Goal: Information Seeking & Learning: Check status

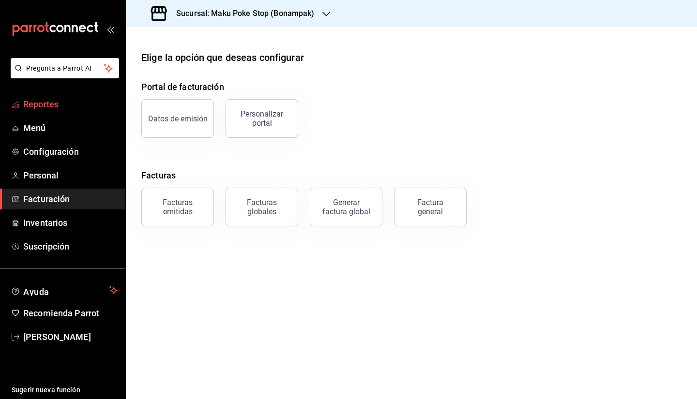
click at [61, 105] on span "Reportes" at bounding box center [70, 104] width 94 height 13
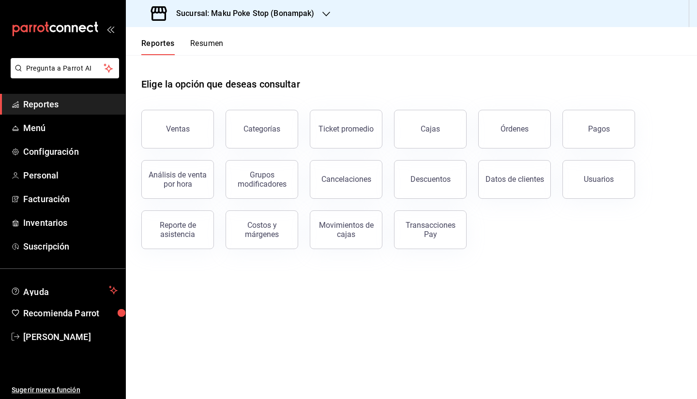
click at [209, 43] on button "Resumen" at bounding box center [206, 47] width 33 height 16
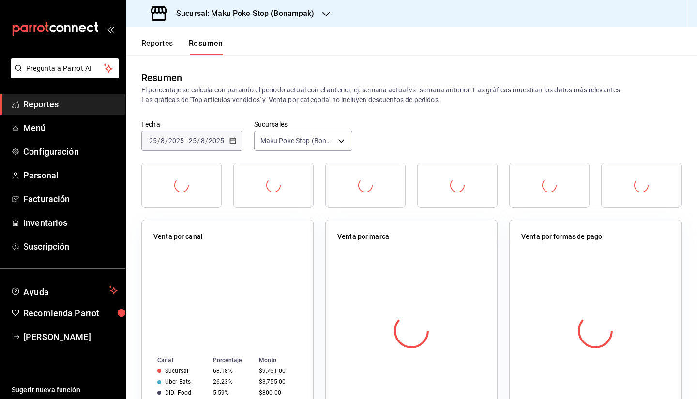
click at [166, 45] on button "Reportes" at bounding box center [157, 47] width 32 height 16
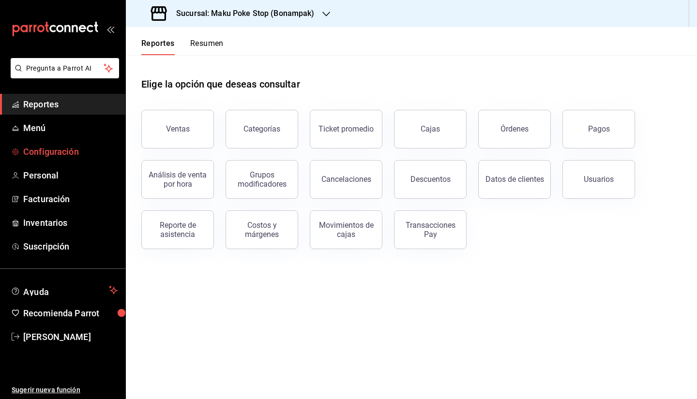
click at [65, 149] on span "Configuración" at bounding box center [70, 151] width 94 height 13
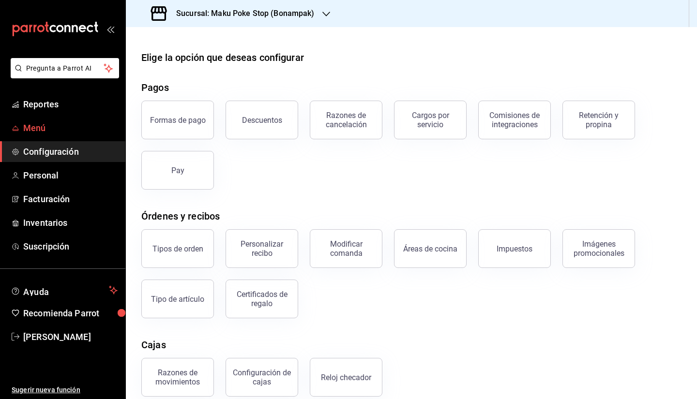
click at [45, 131] on span "Menú" at bounding box center [70, 127] width 94 height 13
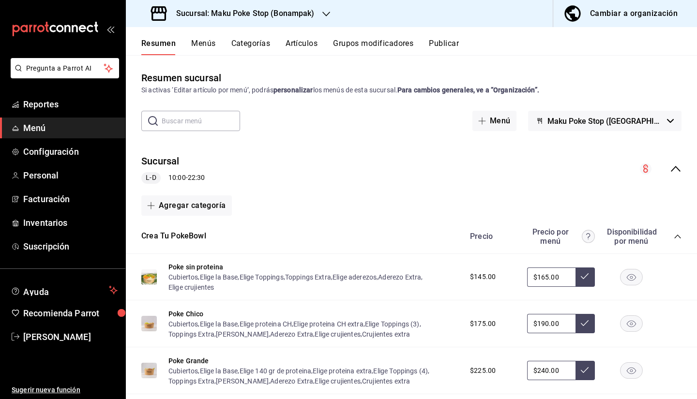
click at [347, 43] on button "Grupos modificadores" at bounding box center [373, 47] width 80 height 16
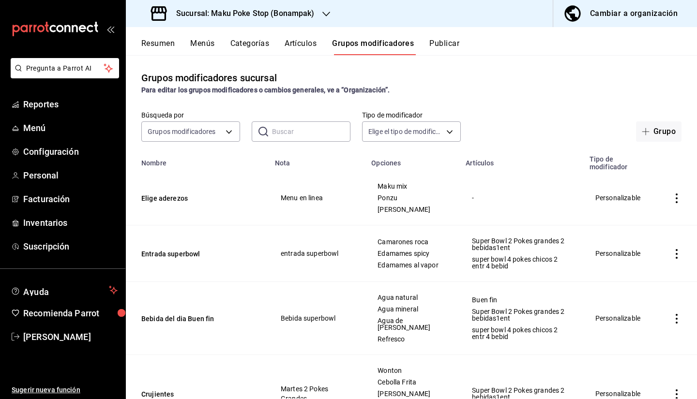
click at [288, 134] on input "text" at bounding box center [311, 131] width 78 height 19
type input "g"
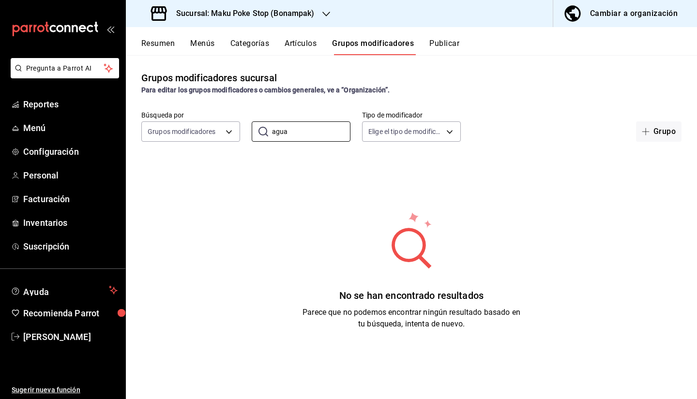
type input "agua"
click at [297, 15] on h3 "Sucursal: Maku Poke Stop (Bonampak)" at bounding box center [241, 14] width 146 height 12
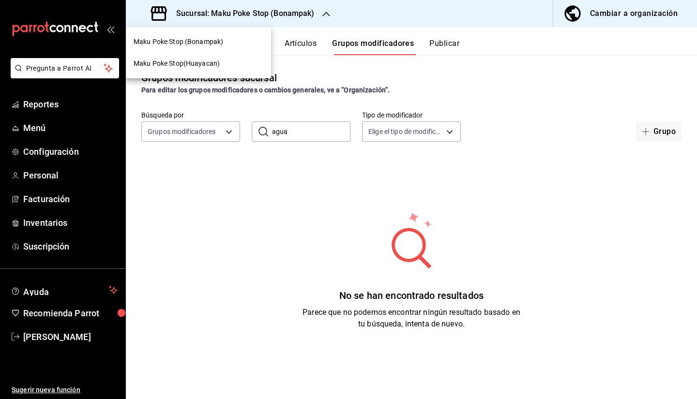
click at [214, 68] on span "Maku Poke Stop(Huayacan)" at bounding box center [177, 64] width 86 height 10
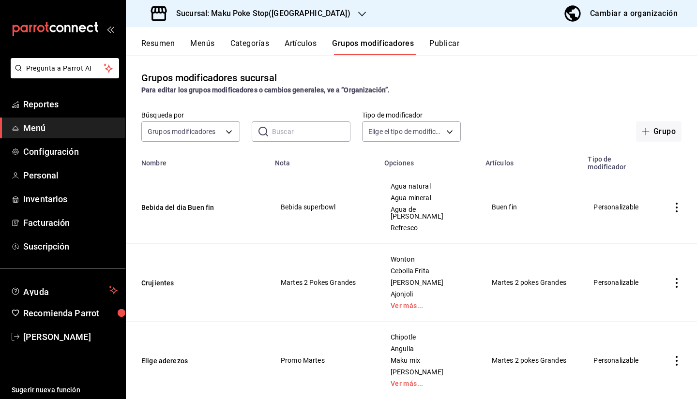
click at [291, 138] on input "text" at bounding box center [311, 131] width 78 height 19
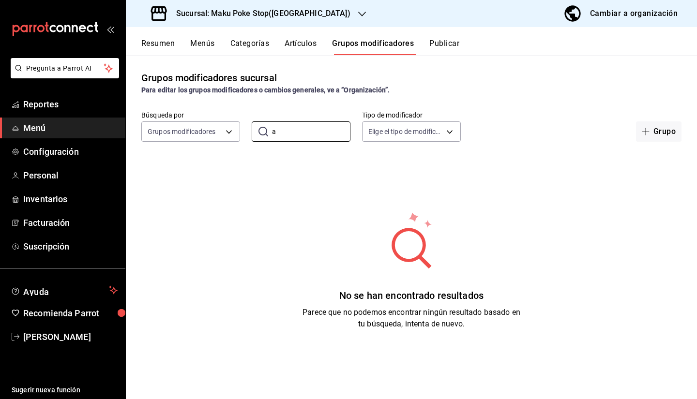
type input "a"
click at [308, 45] on button "Artículos" at bounding box center [301, 47] width 32 height 16
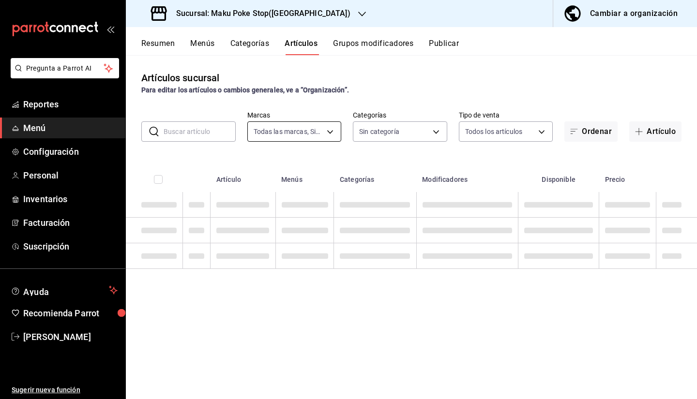
type input "afc352e3-97b5-45b8-8fe1-684b08dff19e"
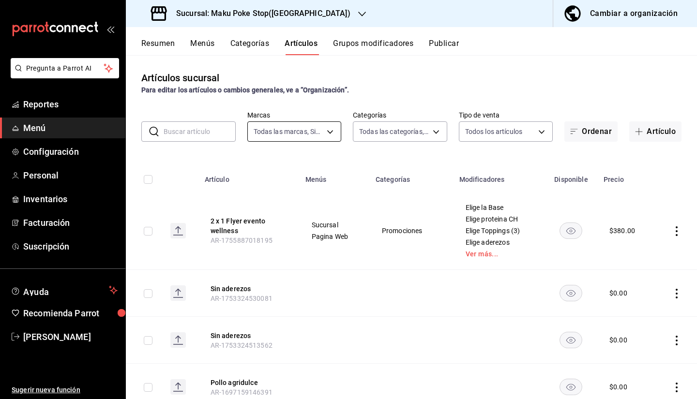
type input "7ad9b9e3-989d-42cb-8725-ebdda4c0d8c8,e7b1ed9b-a4bd-414f-8688-2a062040025a,aee65…"
click at [198, 134] on input "text" at bounding box center [200, 131] width 72 height 19
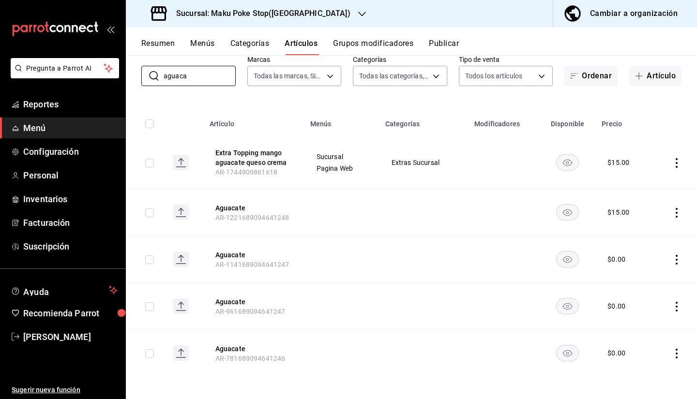
scroll to position [57, 0]
type input "aguaca"
click at [563, 215] on icon "availability-product" at bounding box center [567, 212] width 9 height 7
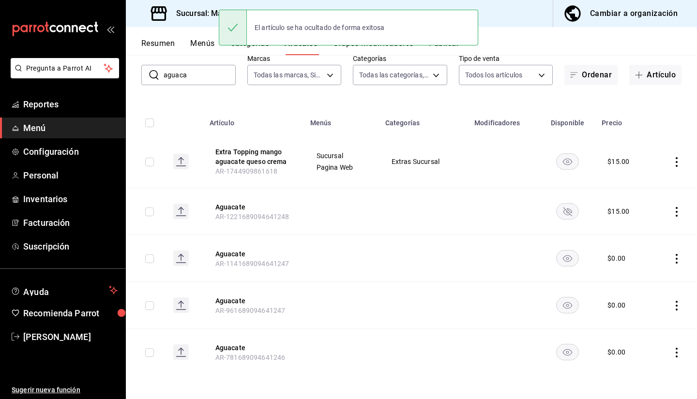
click at [563, 259] on icon "availability-product" at bounding box center [567, 259] width 9 height 7
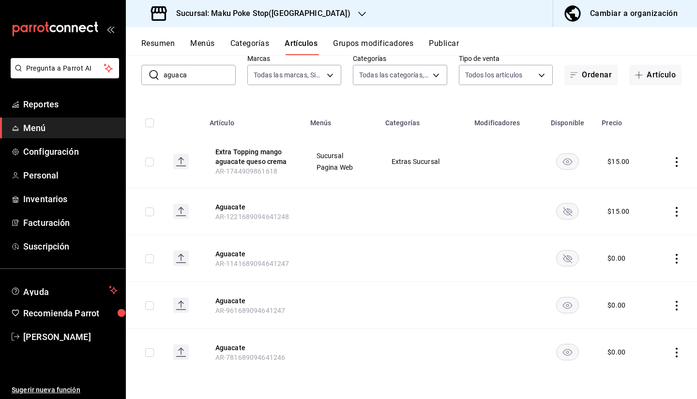
click at [559, 310] on rect "availability-product" at bounding box center [568, 306] width 22 height 16
click at [564, 351] on rect "availability-product" at bounding box center [568, 353] width 22 height 16
click at [557, 165] on rect "availability-product" at bounding box center [568, 161] width 22 height 16
click at [559, 163] on rect "availability-product" at bounding box center [568, 161] width 22 height 16
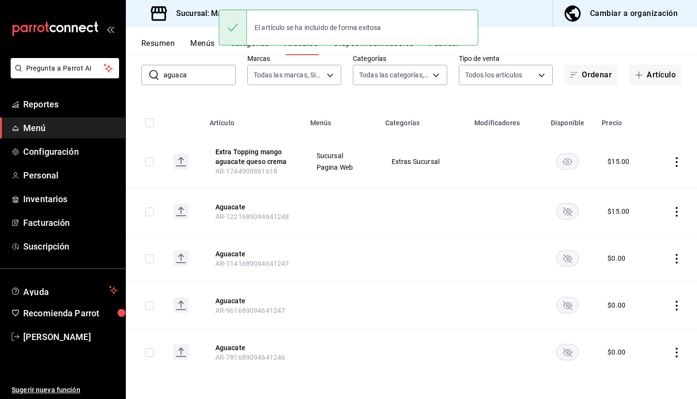
scroll to position [0, 0]
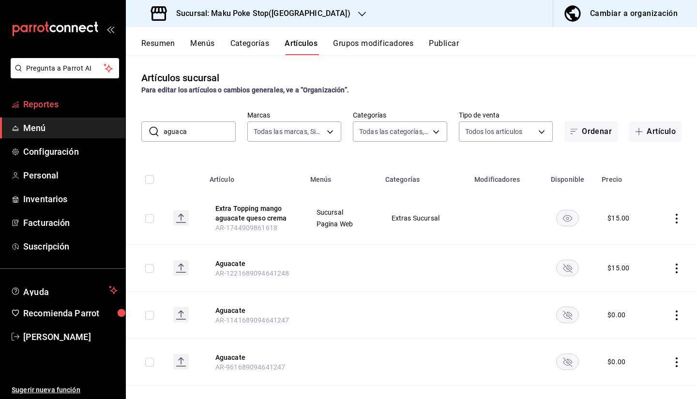
click at [70, 99] on span "Reportes" at bounding box center [70, 104] width 94 height 13
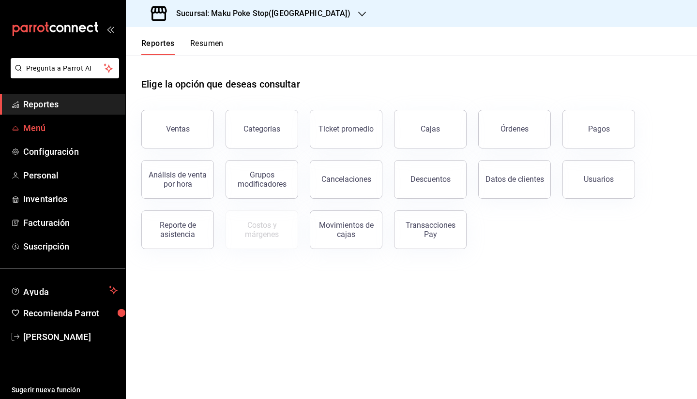
click at [47, 130] on span "Menú" at bounding box center [70, 127] width 94 height 13
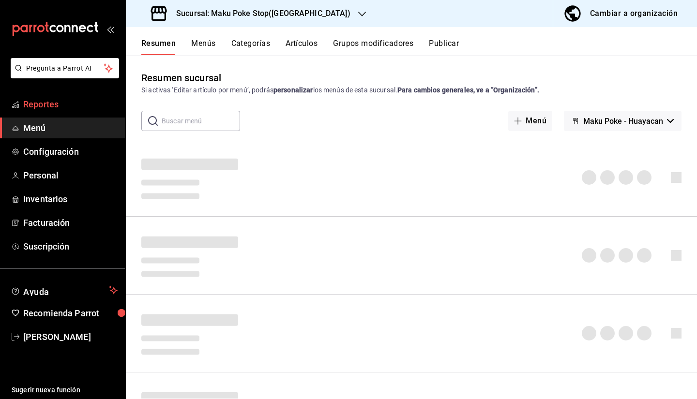
click at [55, 105] on span "Reportes" at bounding box center [70, 104] width 94 height 13
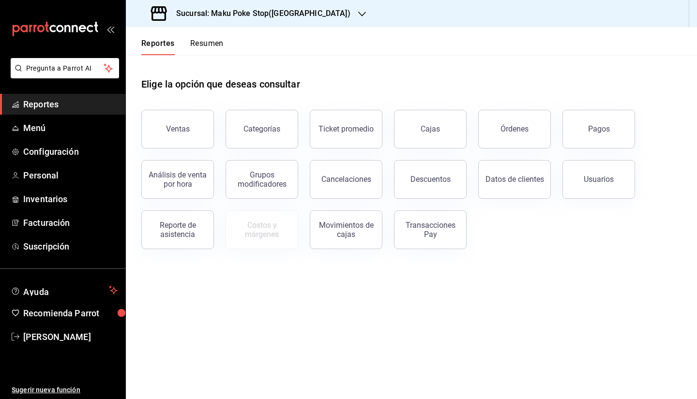
click at [549, 272] on main "Elige la opción que deseas consultar Ventas Categorías Ticket promedio Cajas Ór…" at bounding box center [411, 227] width 571 height 344
drag, startPoint x: 549, startPoint y: 272, endPoint x: 410, endPoint y: 325, distance: 149.2
click at [417, 328] on main "Elige la opción que deseas consultar Ventas Categorías Ticket promedio Cajas Ór…" at bounding box center [411, 227] width 571 height 344
click at [350, 308] on main "Elige la opción que deseas consultar Ventas Categorías Ticket promedio Cajas Ór…" at bounding box center [411, 227] width 571 height 344
drag, startPoint x: 350, startPoint y: 308, endPoint x: 315, endPoint y: 322, distance: 37.8
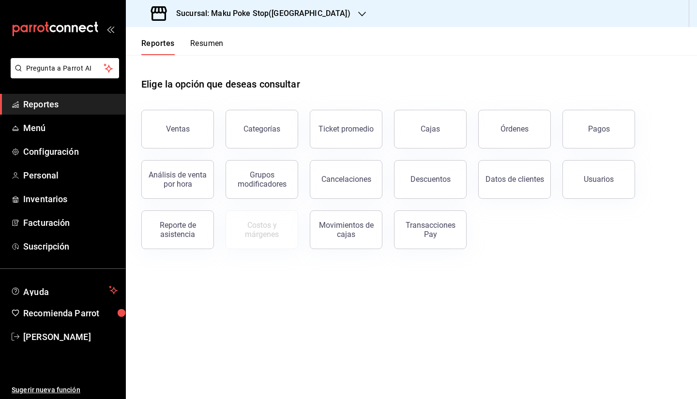
click at [314, 316] on main "Elige la opción que deseas consultar Ventas Categorías Ticket promedio Cajas Ór…" at bounding box center [411, 227] width 571 height 344
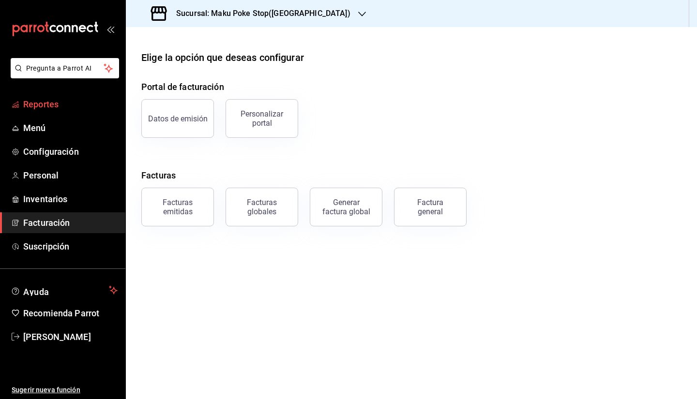
click at [49, 110] on span "Reportes" at bounding box center [70, 104] width 94 height 13
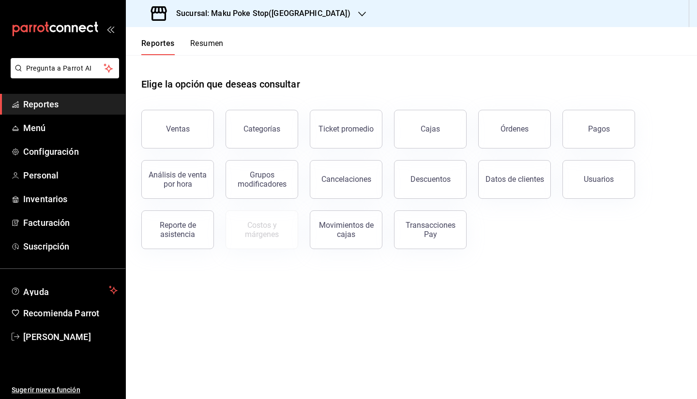
click at [260, 10] on h3 "Sucursal: Maku Poke Stop([GEOGRAPHIC_DATA])" at bounding box center [259, 14] width 182 height 12
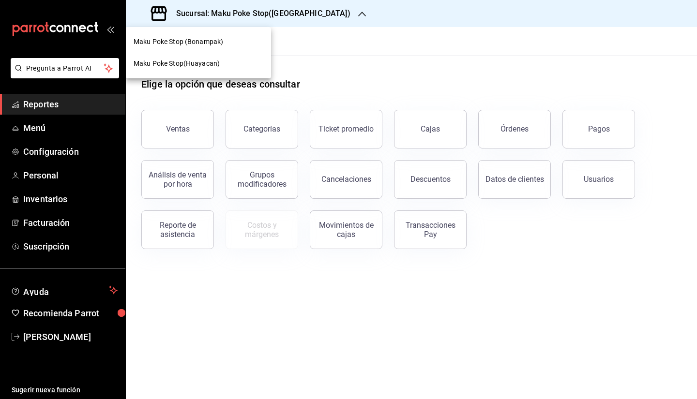
click at [242, 43] on div "Maku Poke Stop (Bonampak)" at bounding box center [199, 42] width 130 height 10
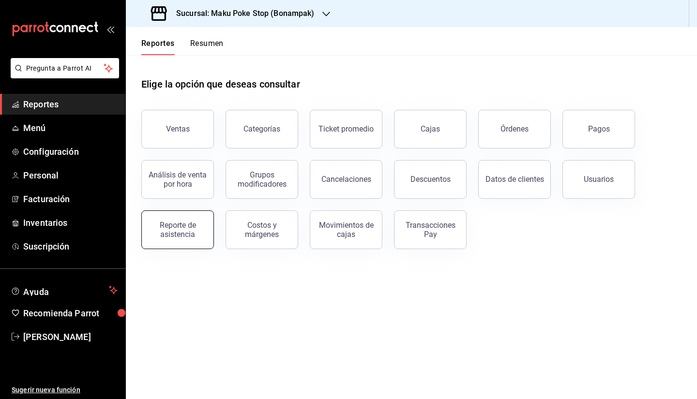
click at [194, 239] on button "Reporte de asistencia" at bounding box center [177, 230] width 73 height 39
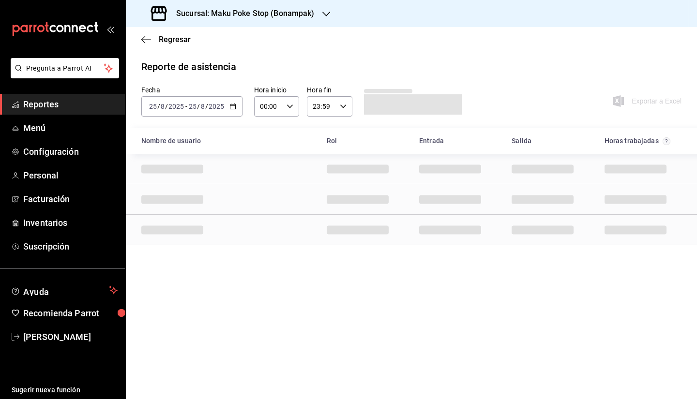
click at [235, 108] on icon "button" at bounding box center [232, 106] width 7 height 7
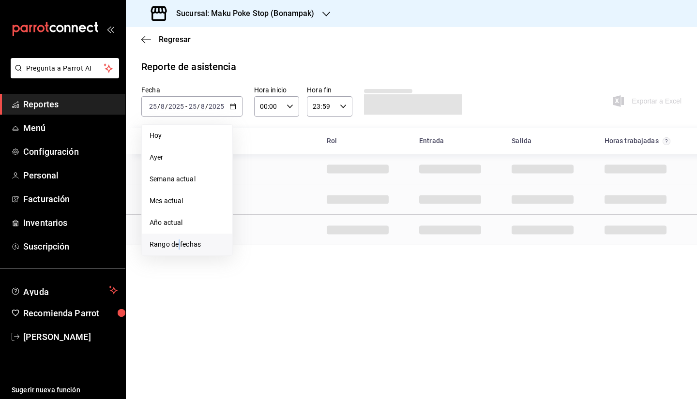
click at [180, 245] on span "Rango de fechas" at bounding box center [187, 245] width 75 height 10
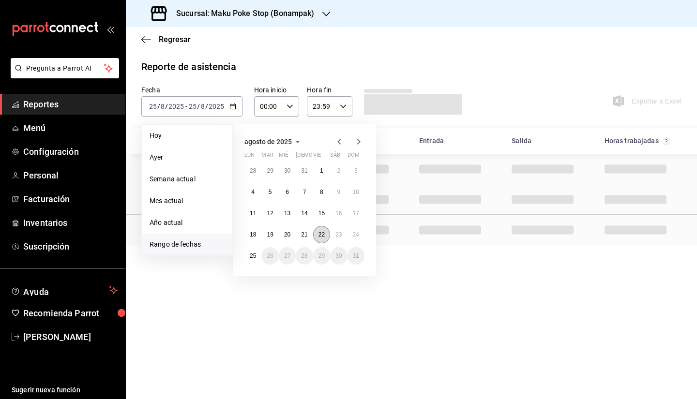
click at [322, 240] on button "22" at bounding box center [321, 234] width 17 height 17
click at [256, 255] on abbr "25" at bounding box center [253, 256] width 6 height 7
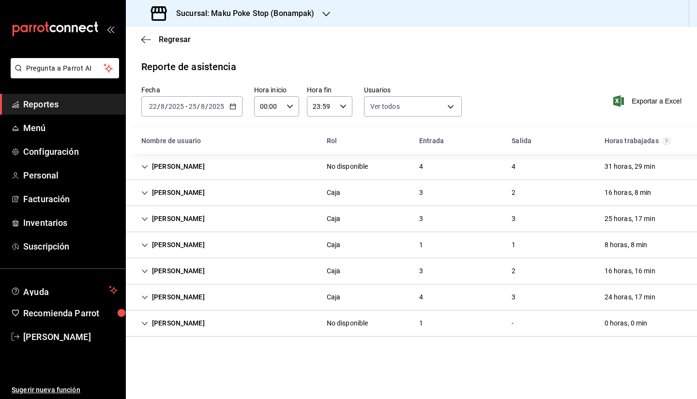
click at [214, 247] on div "Darwin Salazar Caja 1 1 8 horas, 8 min" at bounding box center [411, 245] width 571 height 26
